Goal: Transaction & Acquisition: Purchase product/service

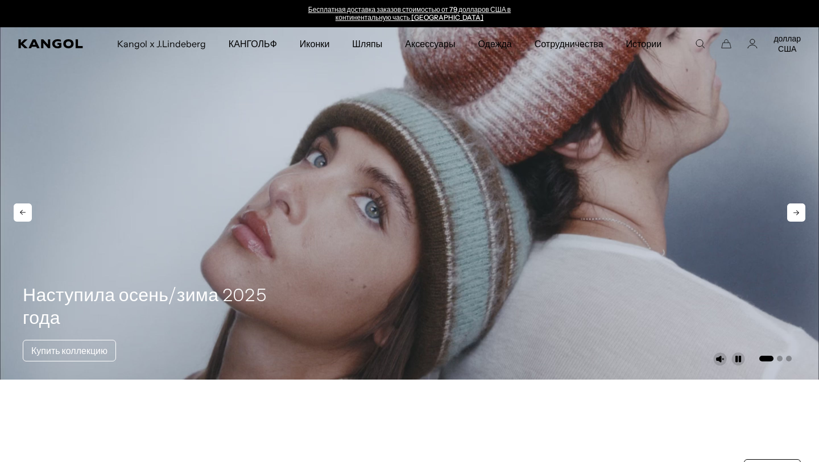
click at [416, 146] on video "1 из 3" at bounding box center [409, 203] width 819 height 352
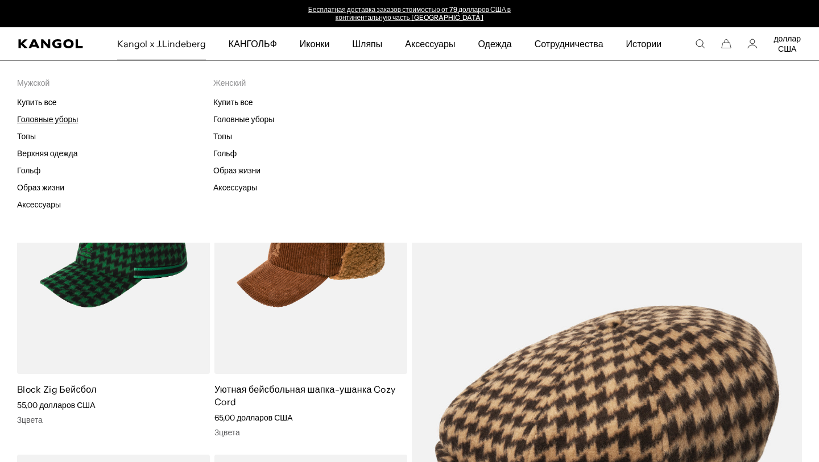
click at [61, 121] on font "Головные уборы" at bounding box center [47, 119] width 61 height 10
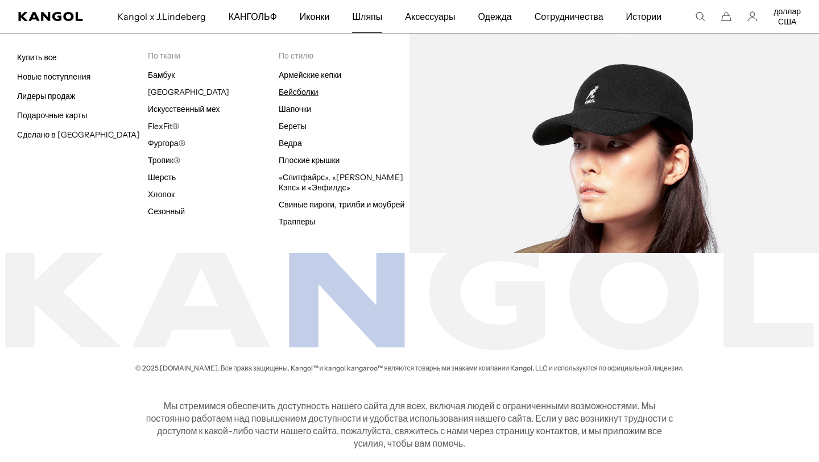
scroll to position [0, 234]
click at [313, 96] on font "Бейсболки" at bounding box center [299, 92] width 40 height 10
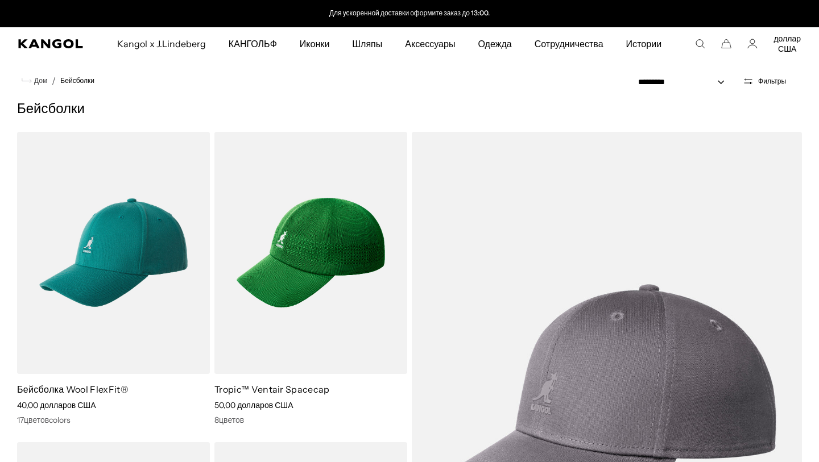
click at [699, 44] on icon "Искать здесь" at bounding box center [700, 44] width 10 height 10
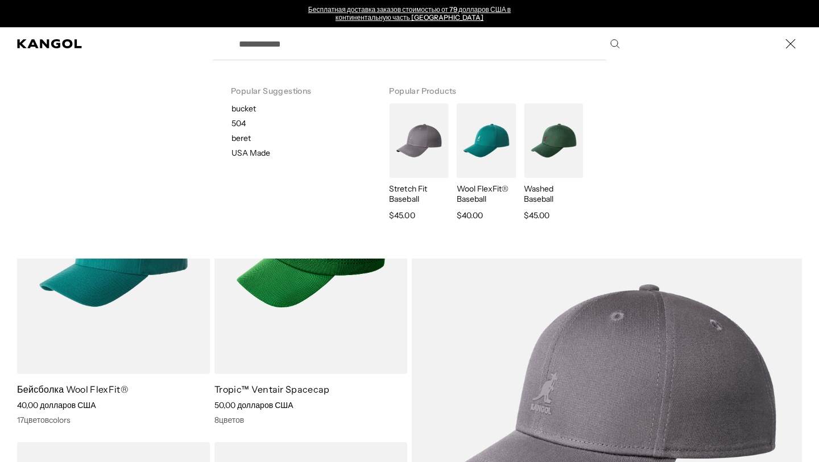
type input "*"
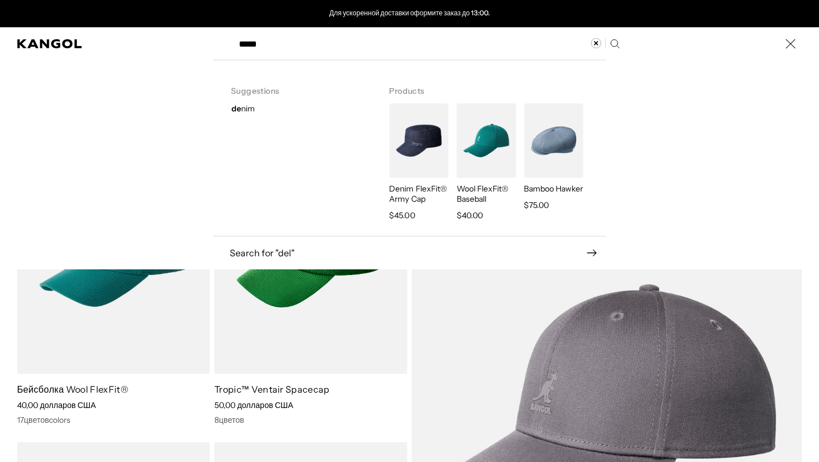
type input "*****"
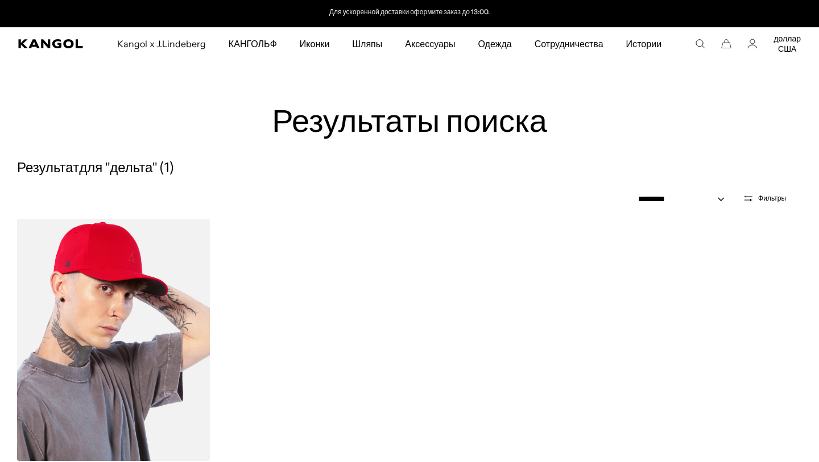
click at [117, 364] on img at bounding box center [113, 340] width 193 height 242
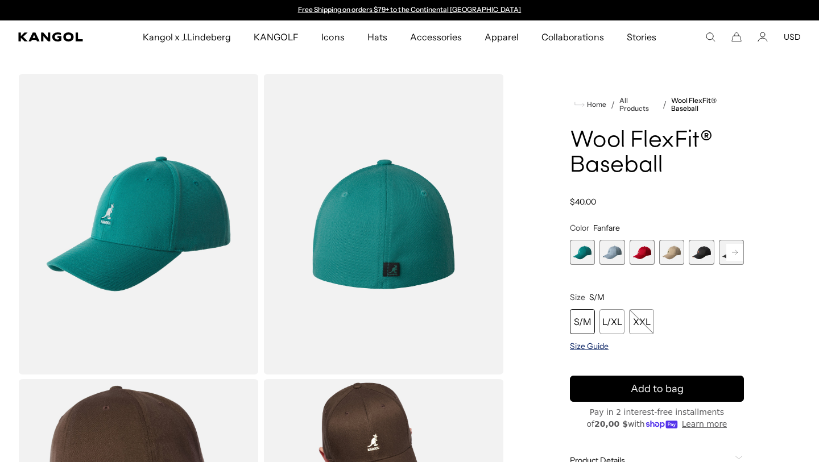
click at [583, 351] on span "Size Guide" at bounding box center [589, 346] width 39 height 10
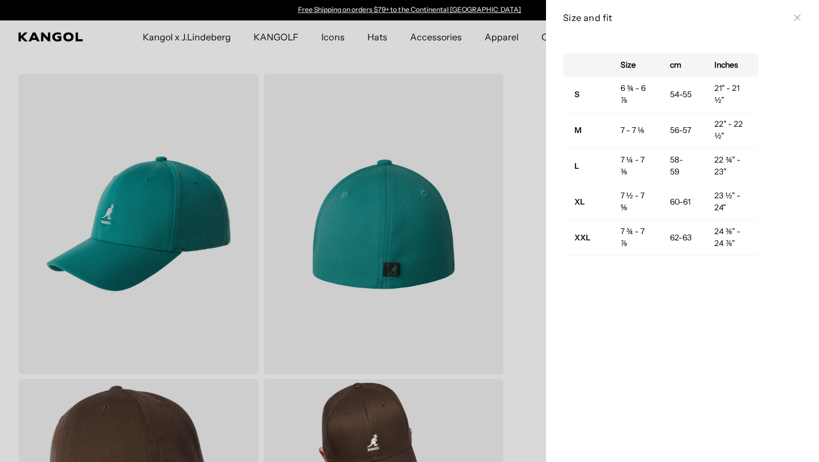
click at [533, 181] on div at bounding box center [409, 231] width 819 height 462
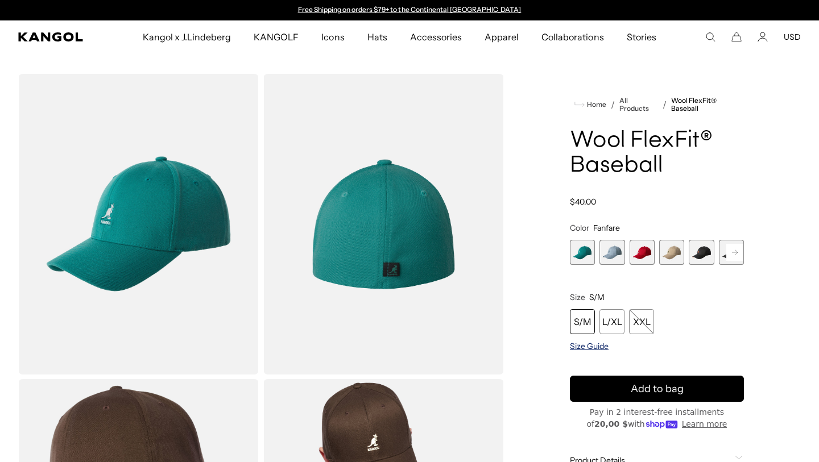
click at [590, 347] on span "Size Guide" at bounding box center [589, 346] width 39 height 10
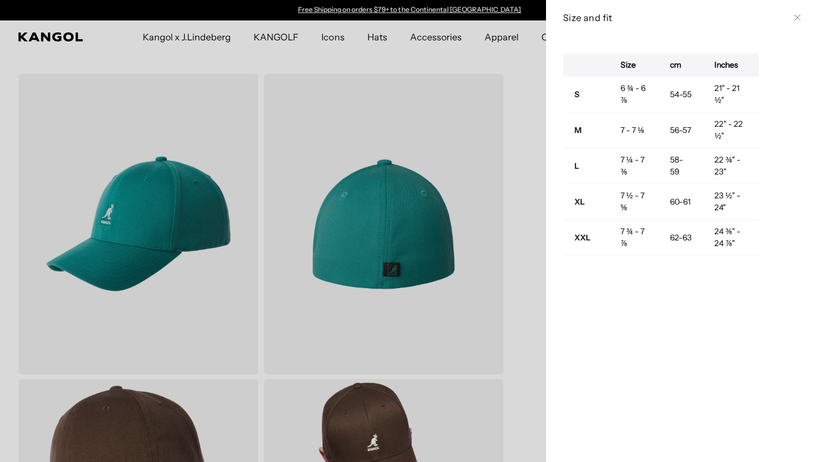
click at [524, 175] on div at bounding box center [409, 231] width 819 height 462
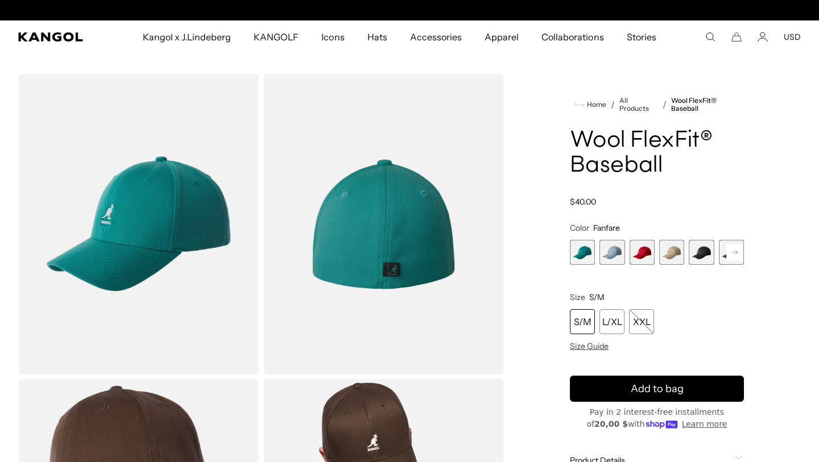
scroll to position [0, 234]
click at [767, 136] on div "Home / All Products / Wool FlexFit® Baseball Wool FlexFit® Baseball Regular pri…" at bounding box center [657, 377] width 288 height 606
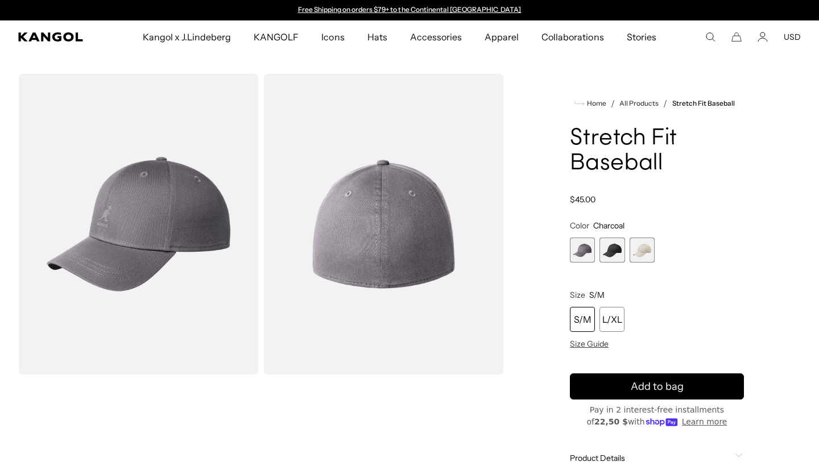
click at [612, 255] on span "2 of 3" at bounding box center [611, 250] width 25 height 25
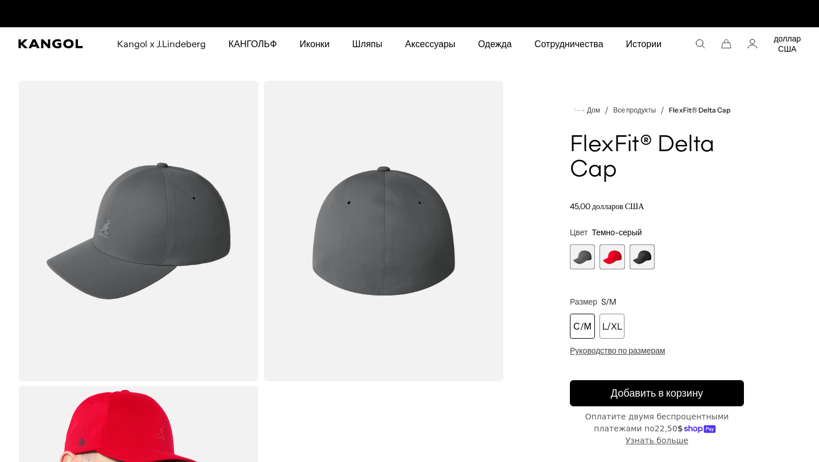
scroll to position [0, 234]
click at [643, 256] on span "3 из 3" at bounding box center [641, 256] width 25 height 25
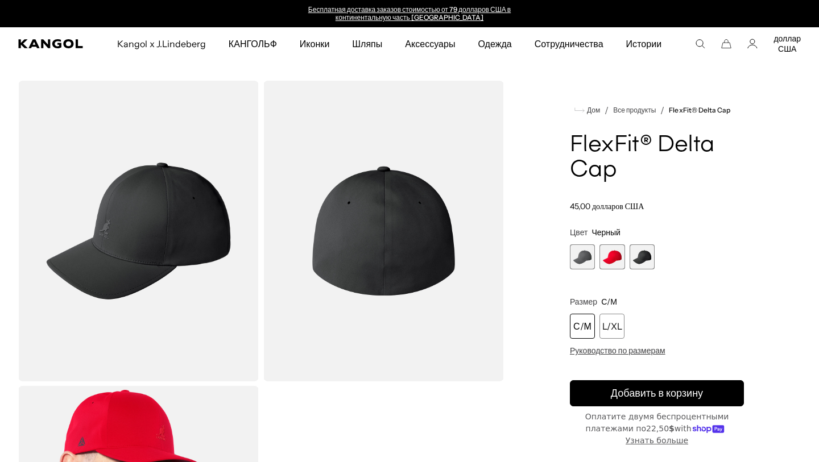
click at [582, 255] on span "1 из 3" at bounding box center [582, 256] width 25 height 25
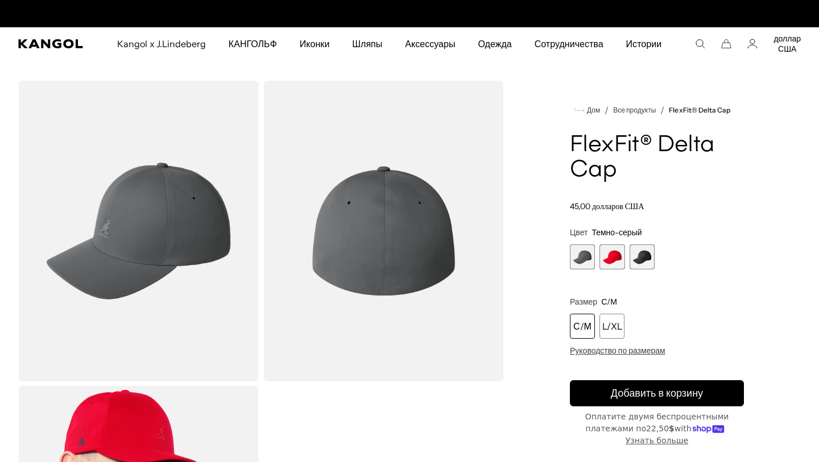
scroll to position [0, 234]
click at [650, 251] on span "3 из 3" at bounding box center [641, 256] width 25 height 25
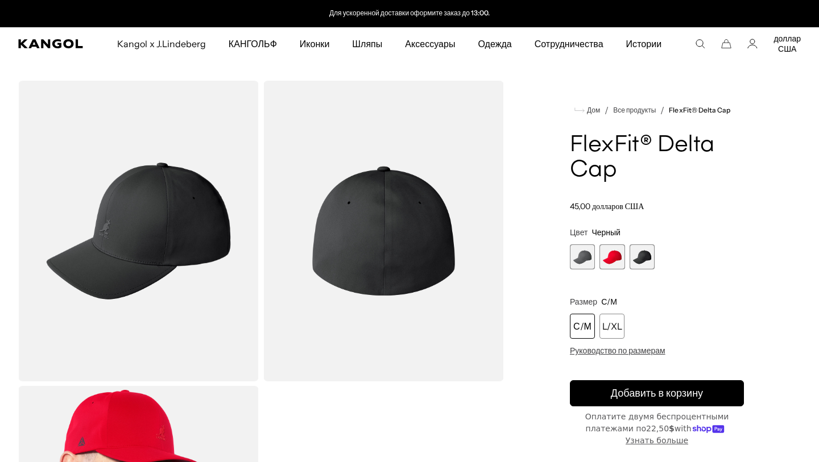
click at [575, 251] on span "1 из 3" at bounding box center [582, 256] width 25 height 25
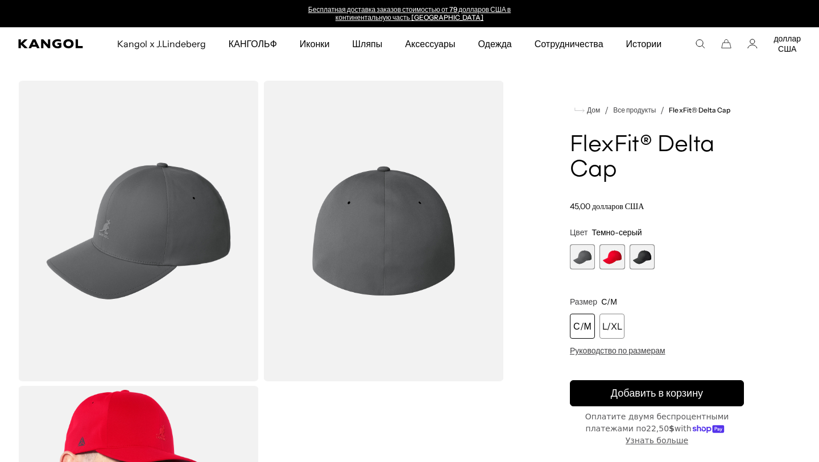
click at [645, 256] on span "3 из 3" at bounding box center [641, 256] width 25 height 25
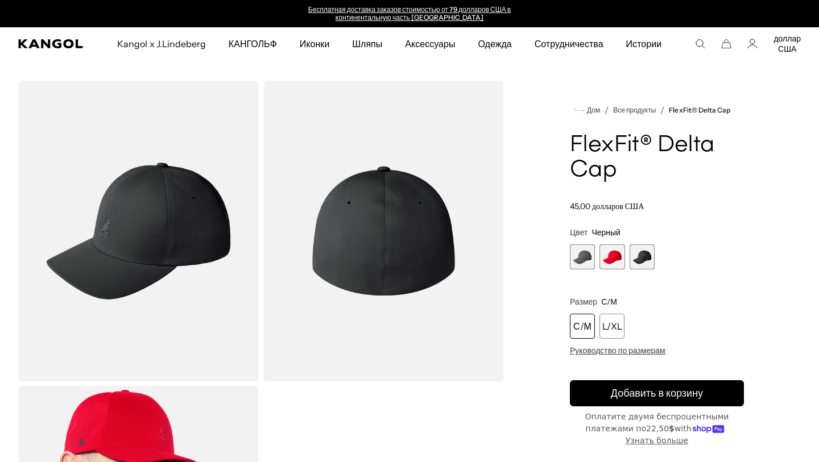
click at [588, 257] on span "1 из 3" at bounding box center [582, 256] width 25 height 25
